Goal: Information Seeking & Learning: Find specific fact

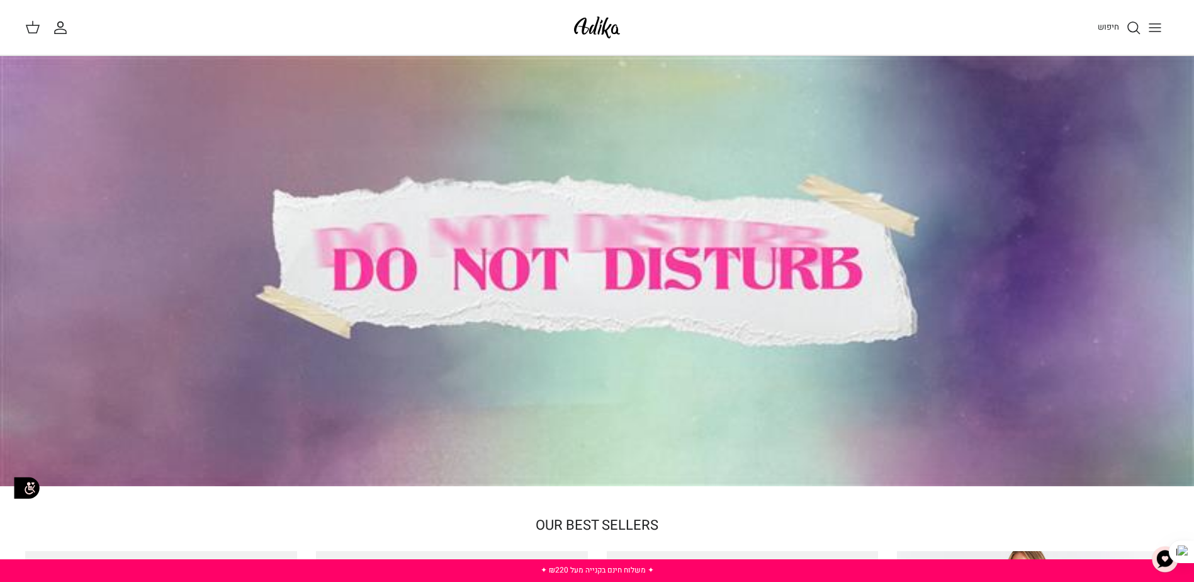
click at [1135, 29] on icon "חיפוש" at bounding box center [1133, 27] width 15 height 15
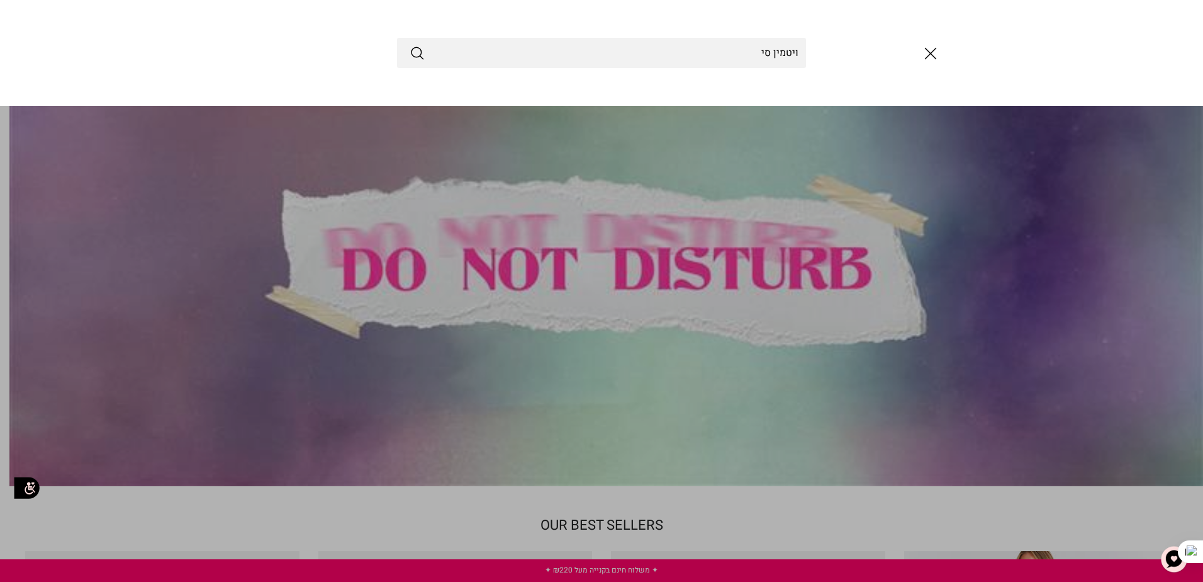
type input "ויטמין סי"
click at [410, 45] on button "Submit" at bounding box center [417, 53] width 15 height 16
